Goal: Information Seeking & Learning: Check status

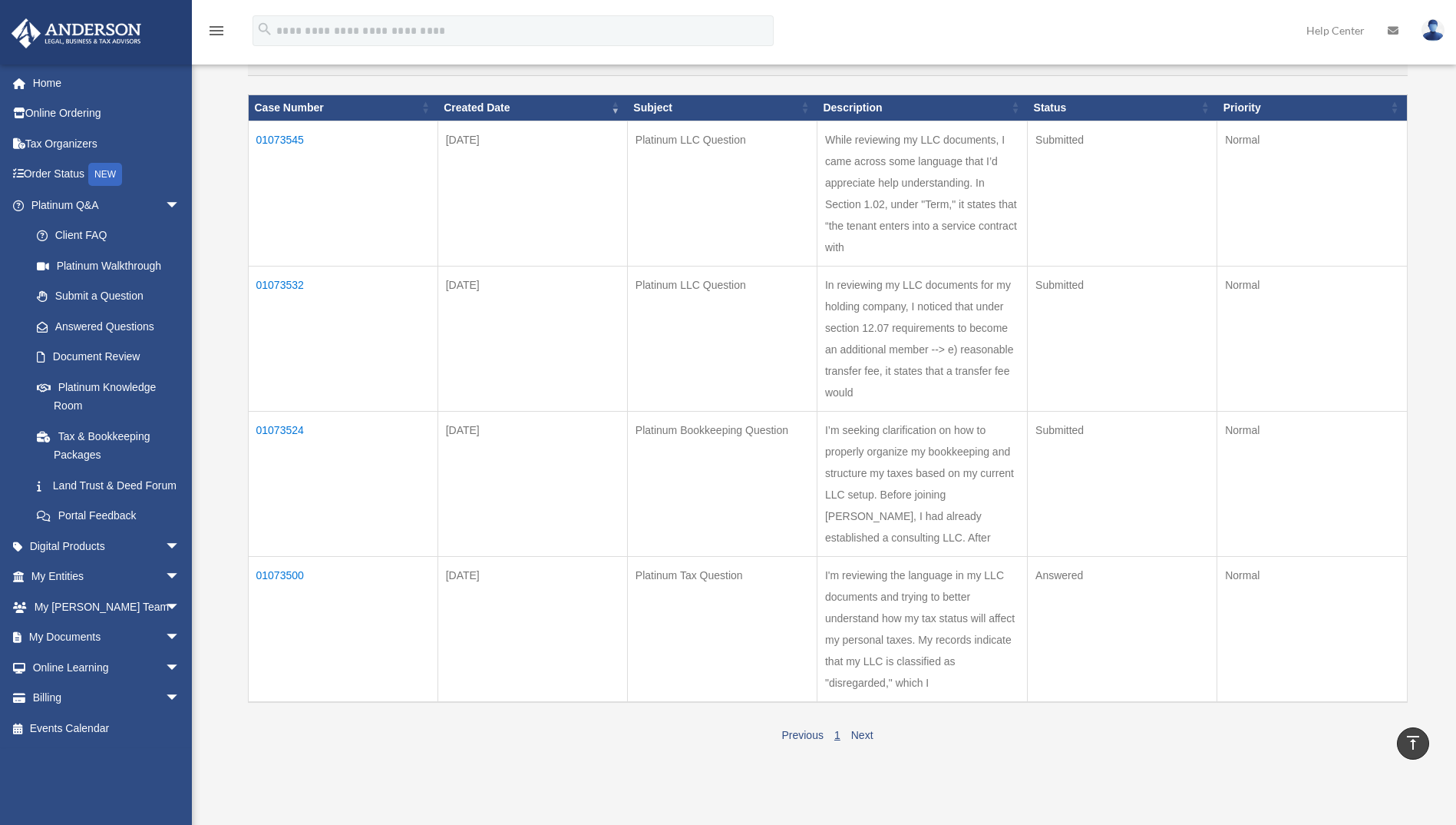
scroll to position [175, 0]
click at [1068, 587] on td "Answered" at bounding box center [1122, 629] width 189 height 146
click at [859, 735] on link "Next" at bounding box center [862, 736] width 23 height 13
click at [302, 572] on td "01073500" at bounding box center [342, 629] width 189 height 146
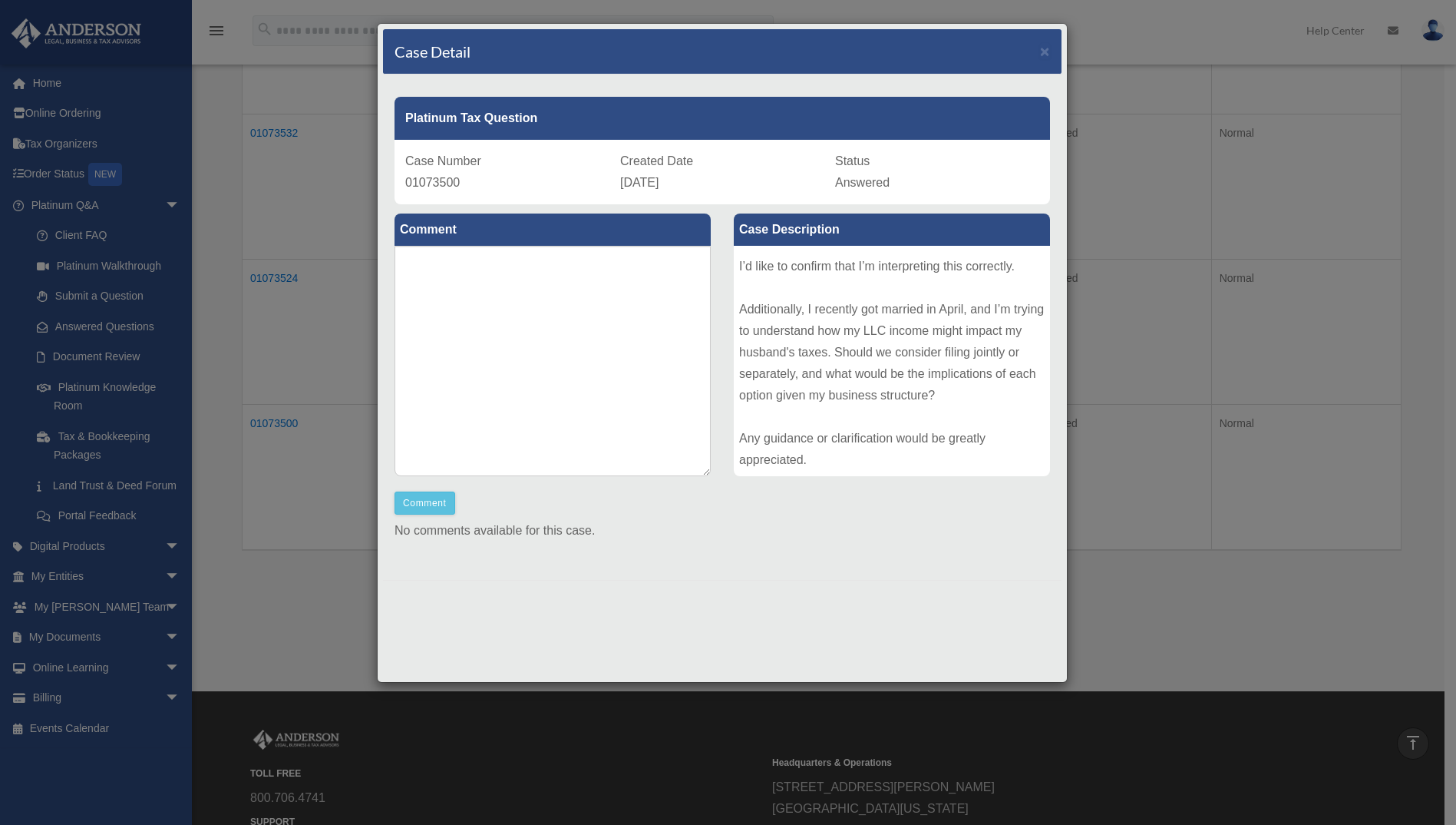
scroll to position [168, 0]
click at [424, 167] on pd-1 "Case Number" at bounding box center [443, 161] width 76 height 13
click at [1042, 52] on span "×" at bounding box center [1045, 51] width 10 height 18
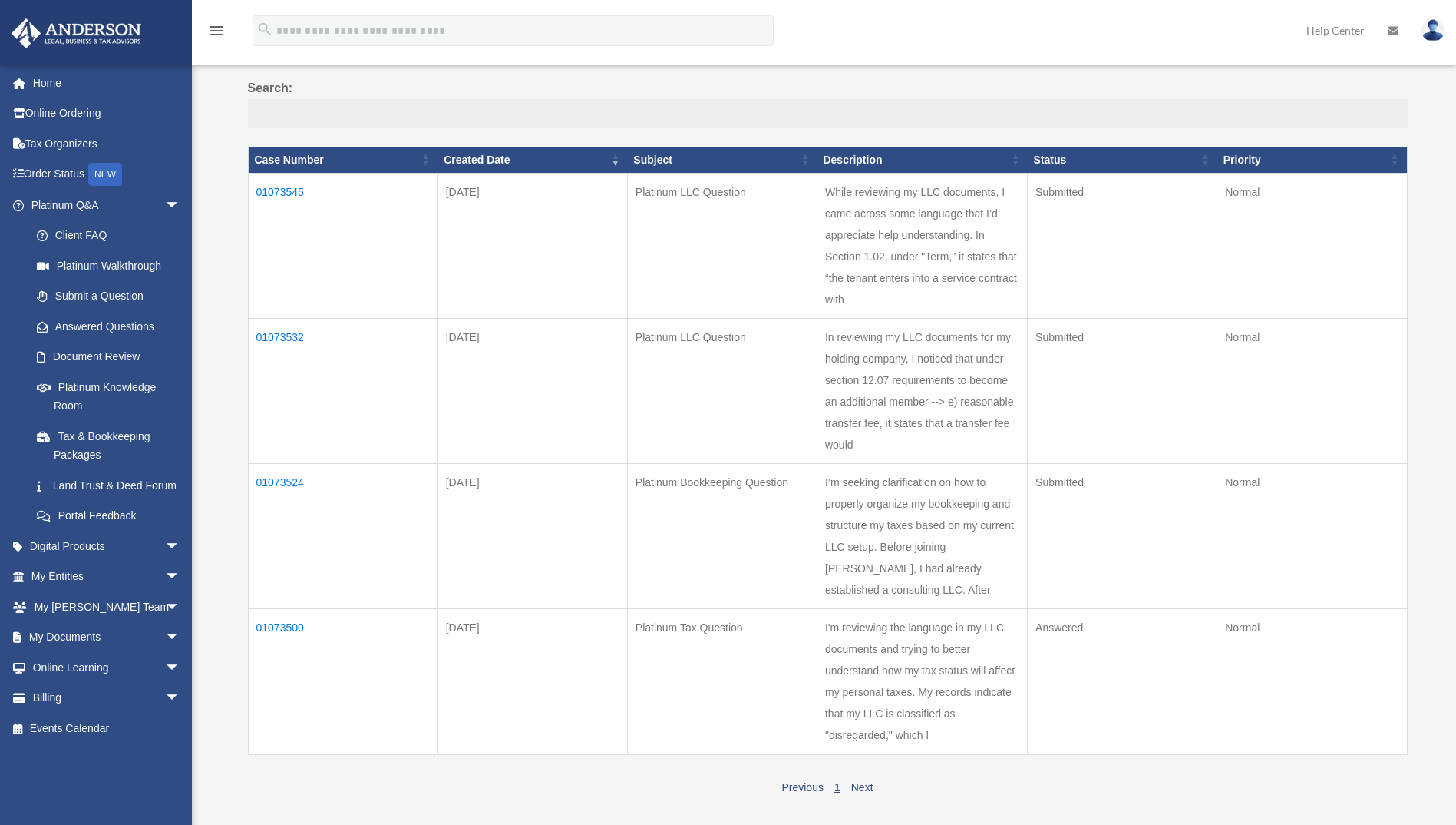
scroll to position [97, 0]
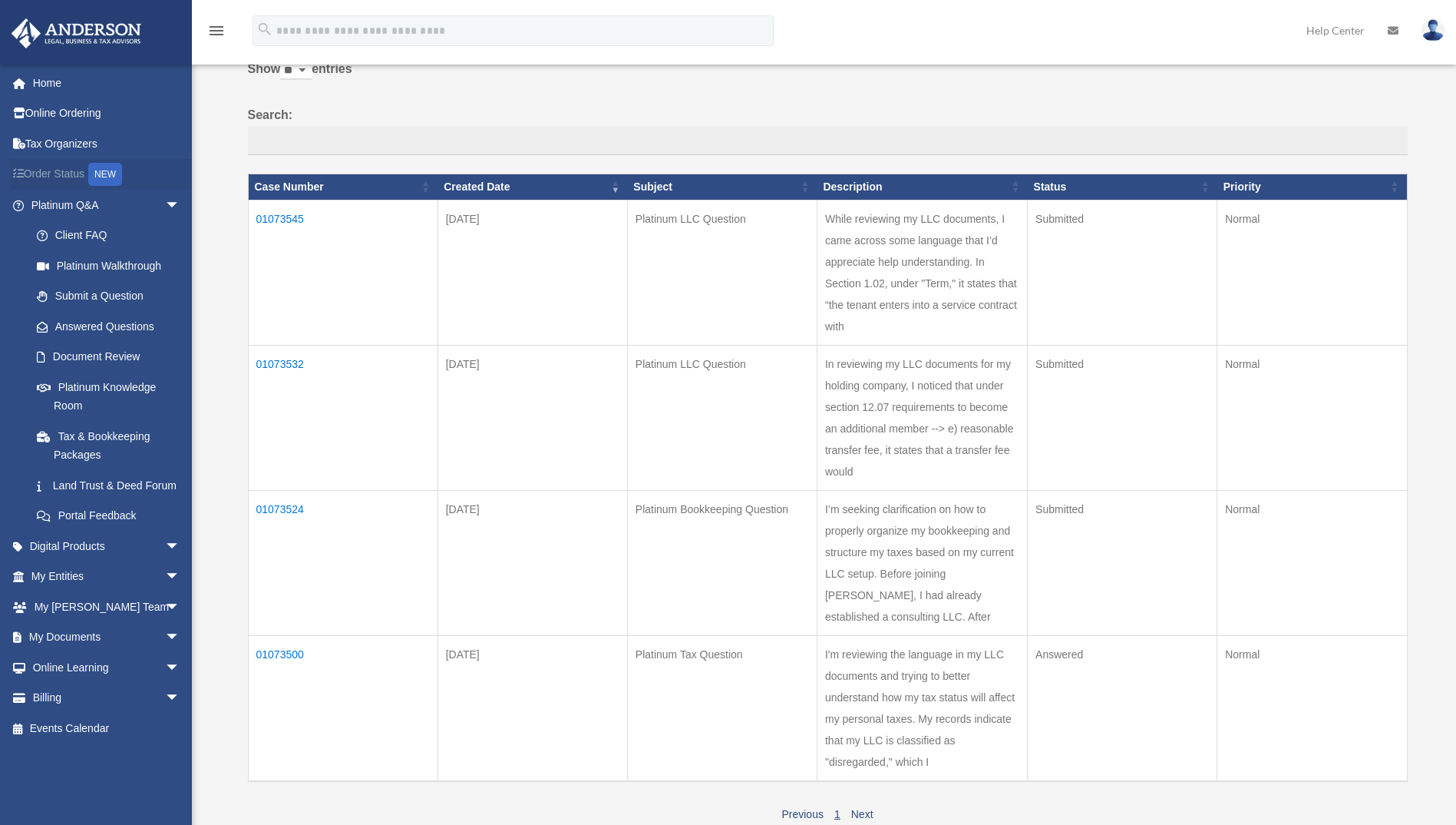
click at [71, 169] on link "Order Status NEW" at bounding box center [107, 175] width 193 height 32
click at [110, 175] on div "NEW" at bounding box center [105, 174] width 34 height 23
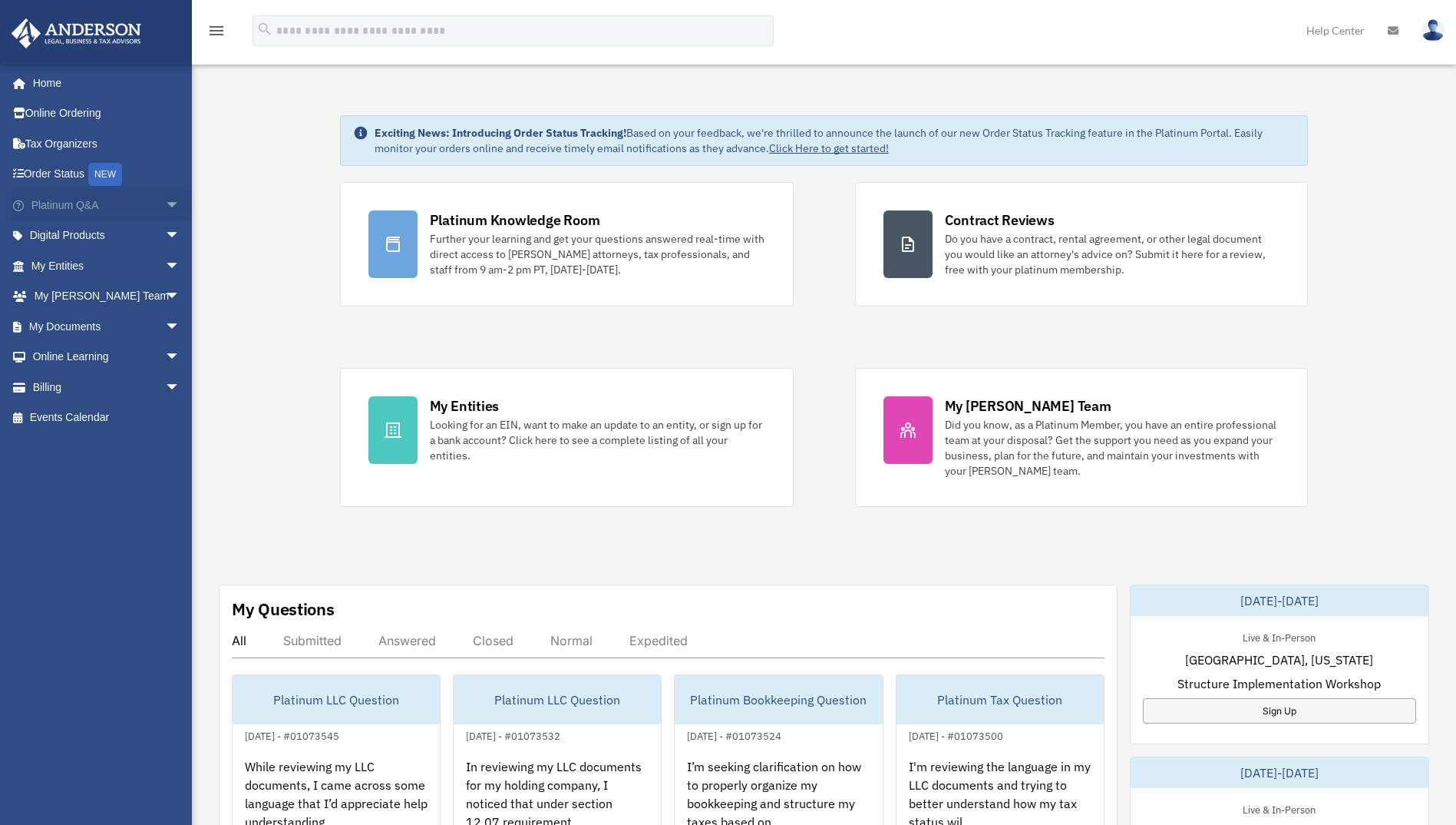
click at [63, 203] on link "Platinum Q&A arrow_drop_down" at bounding box center [107, 204] width 193 height 31
click at [165, 202] on span "arrow_drop_down" at bounding box center [180, 205] width 31 height 32
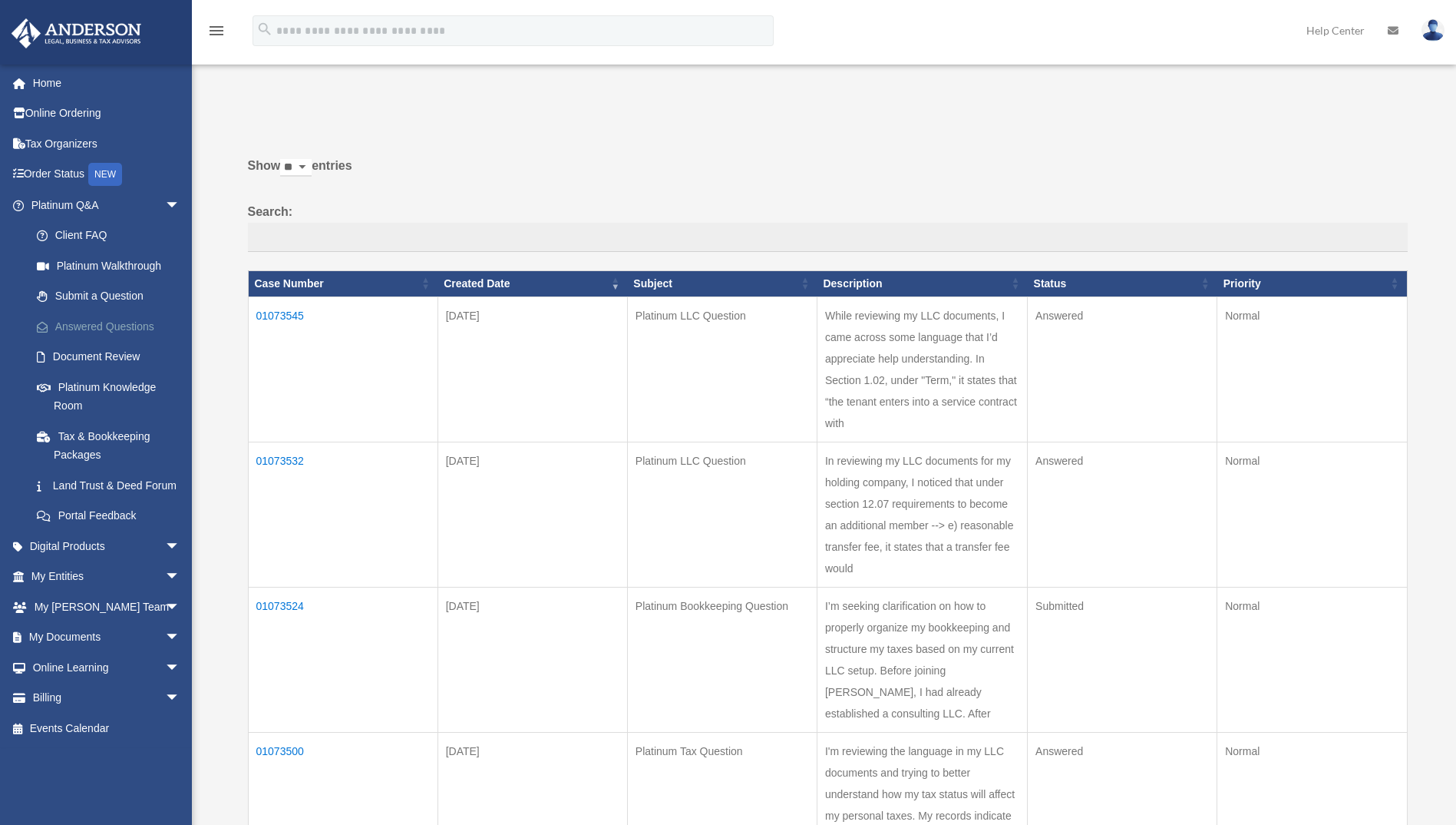
click at [88, 324] on link "Answered Questions" at bounding box center [113, 326] width 182 height 31
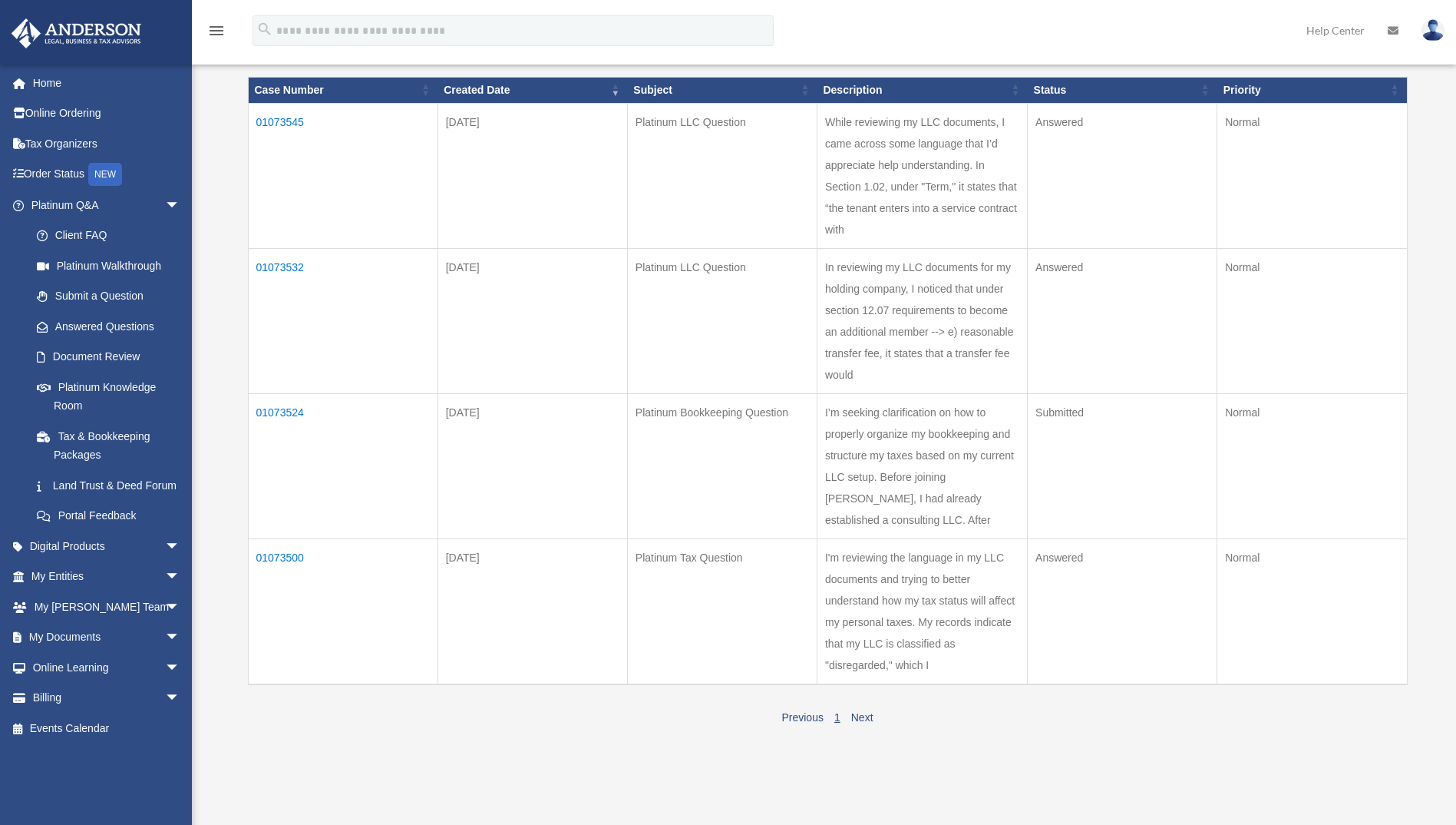
scroll to position [307, 0]
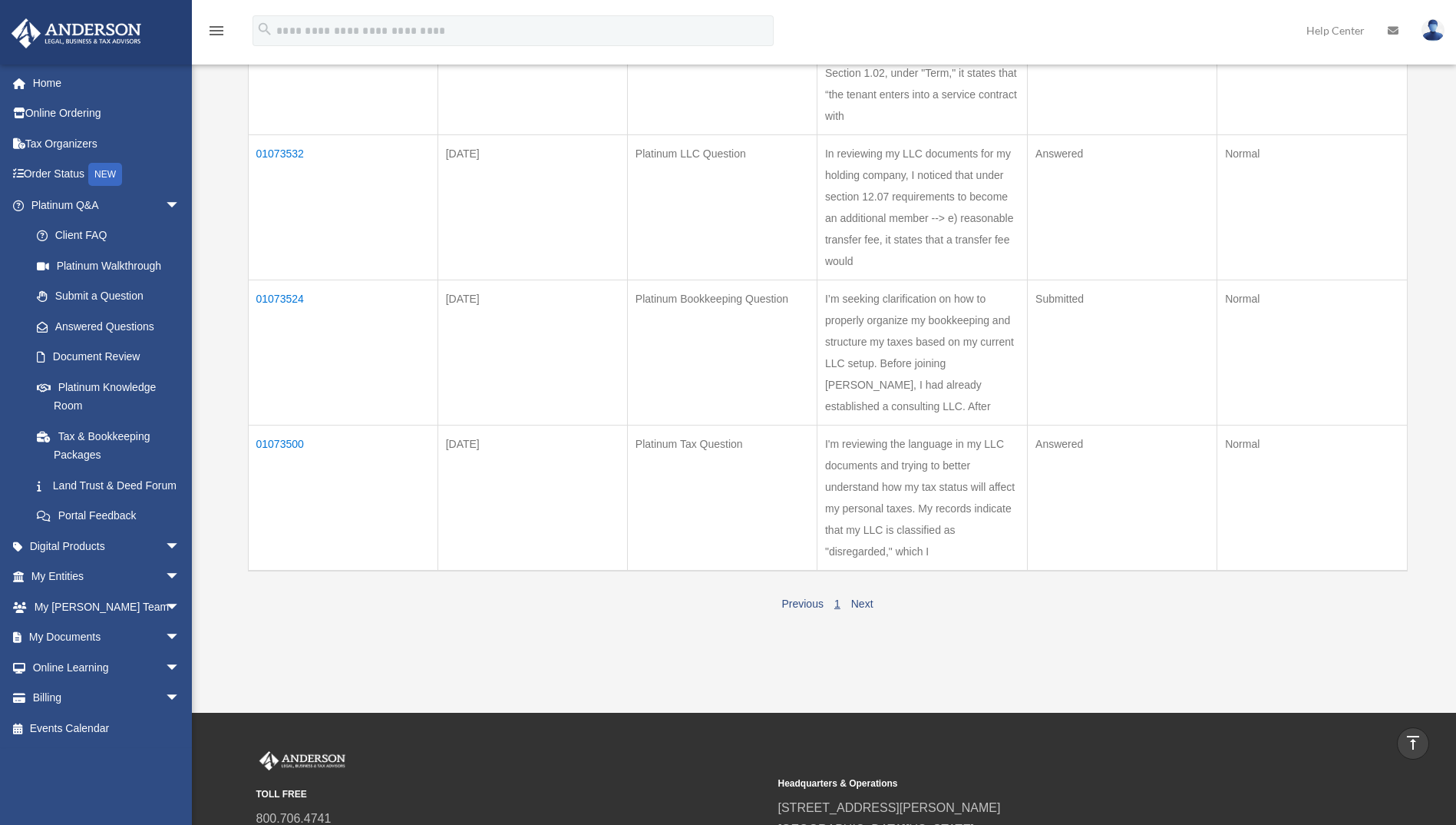
click at [285, 442] on td "01073500" at bounding box center [342, 497] width 189 height 146
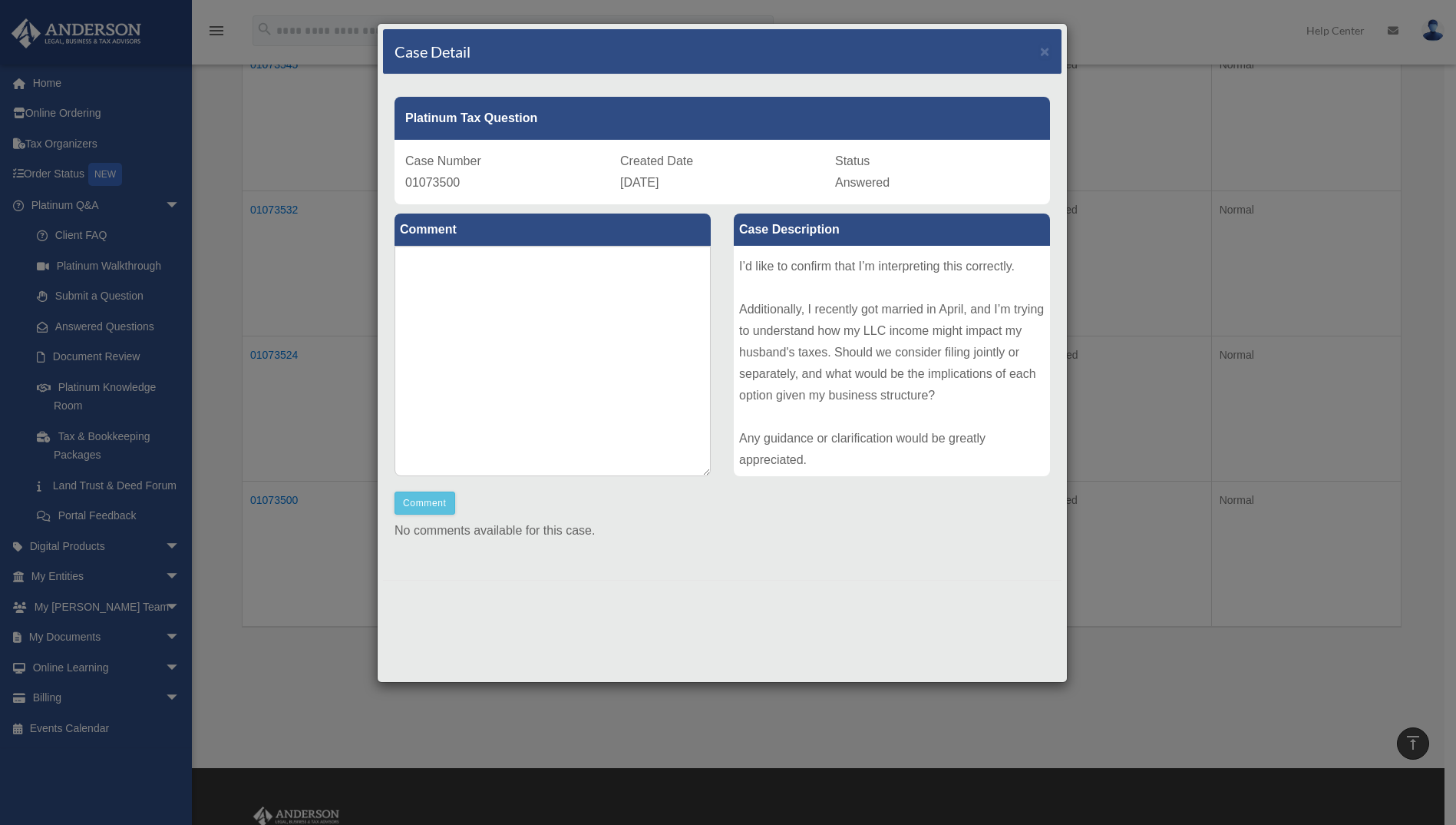
scroll to position [168, 0]
